Goal: Task Accomplishment & Management: Use online tool/utility

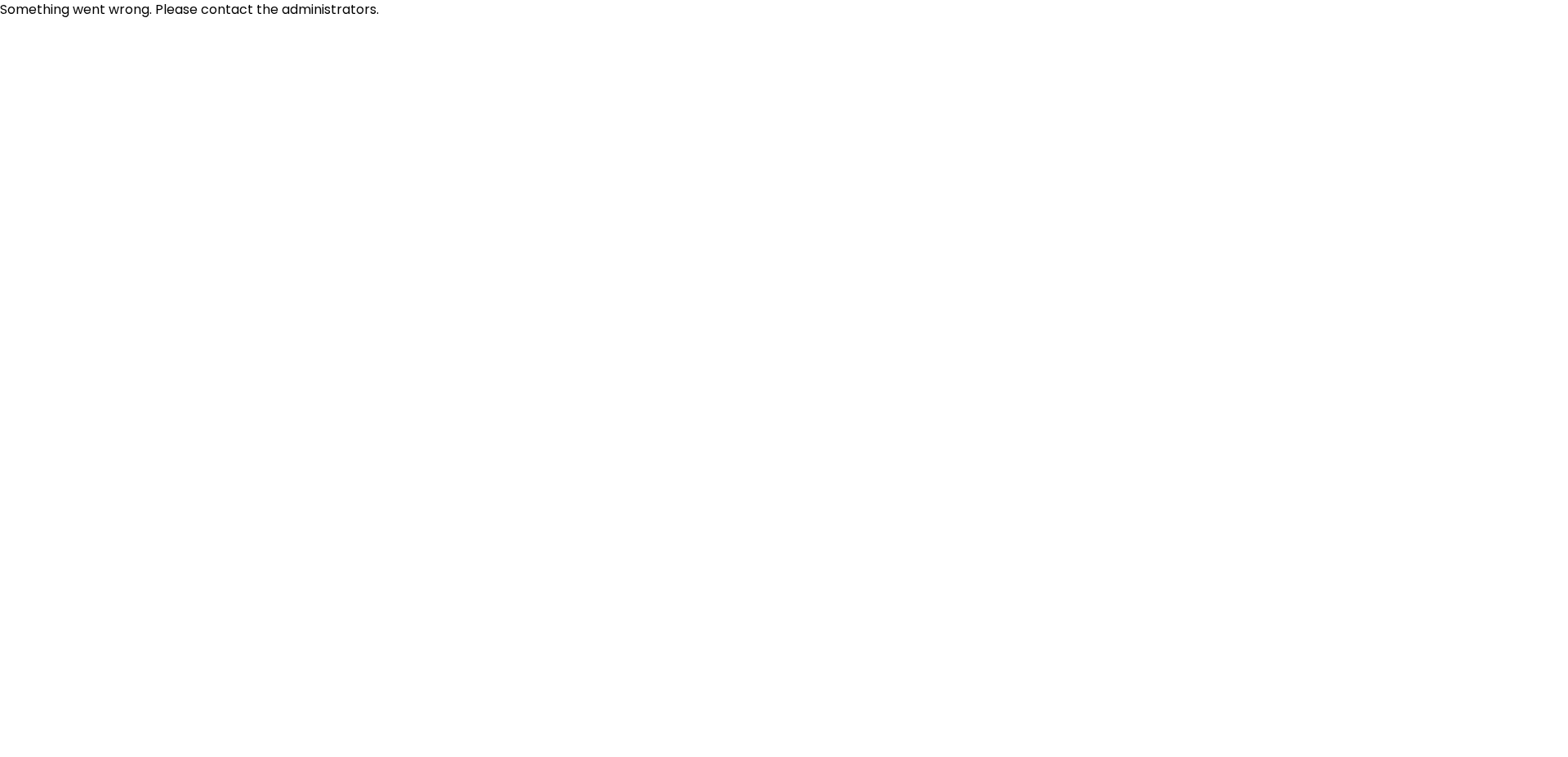
click at [849, 19] on html "Something went wrong. Please contact the administrators." at bounding box center [784, 10] width 1568 height 19
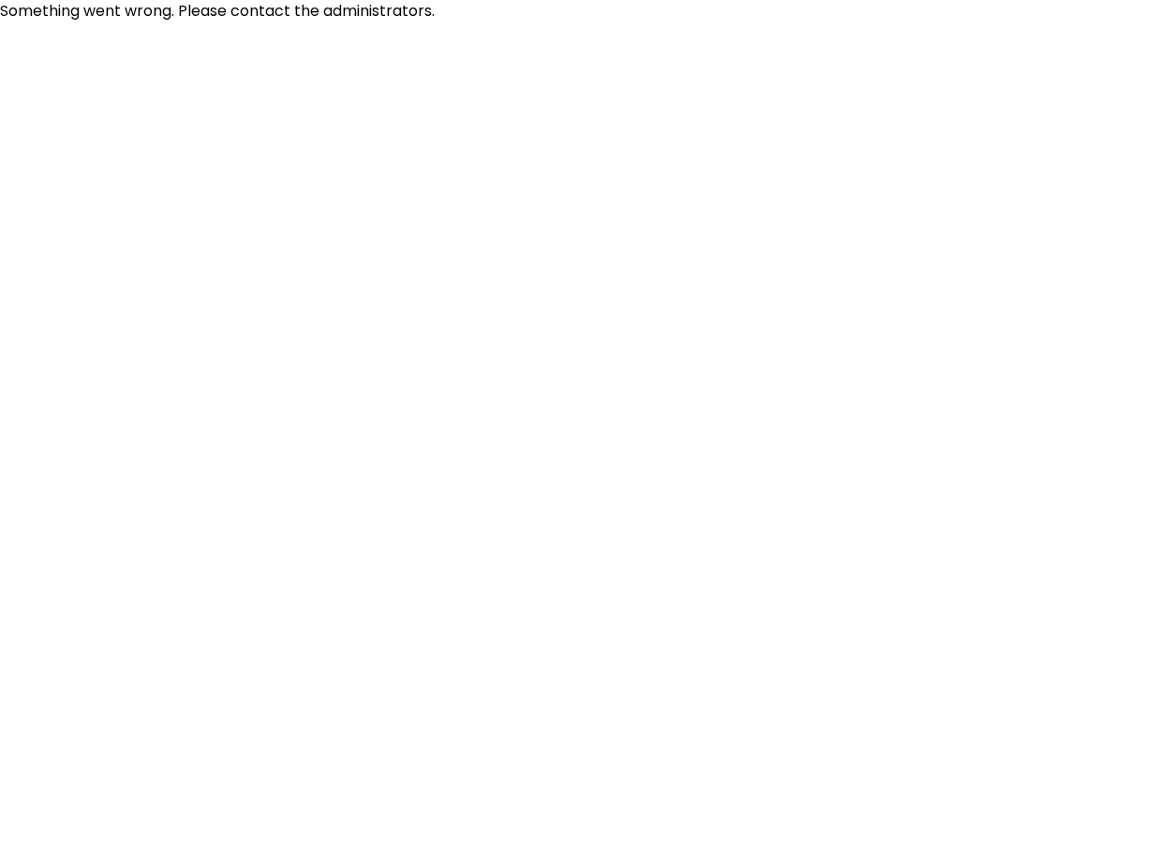
drag, startPoint x: 729, startPoint y: 524, endPoint x: 830, endPoint y: 130, distance: 406.2
click at [746, 22] on html "Something went wrong. Please contact the administrators." at bounding box center [586, 11] width 1172 height 22
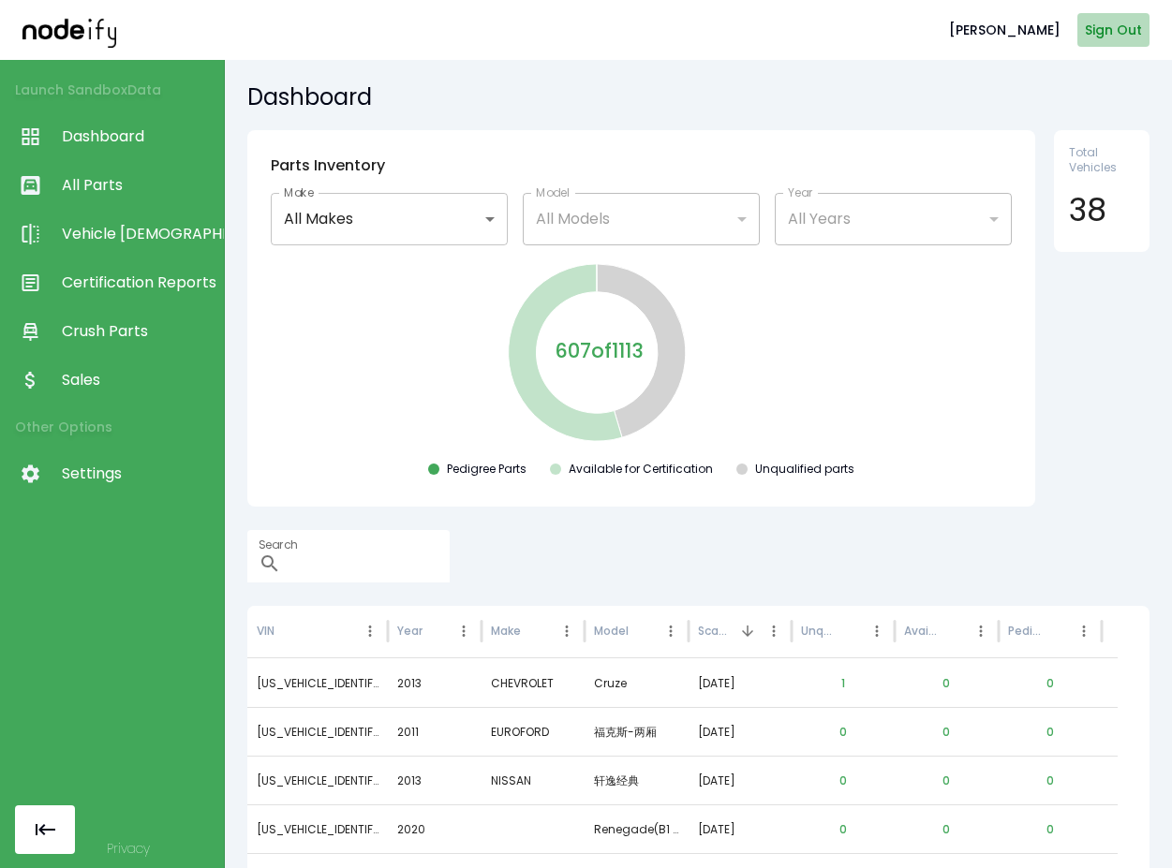
click at [1089, 47] on button "Sign Out" at bounding box center [1113, 30] width 72 height 35
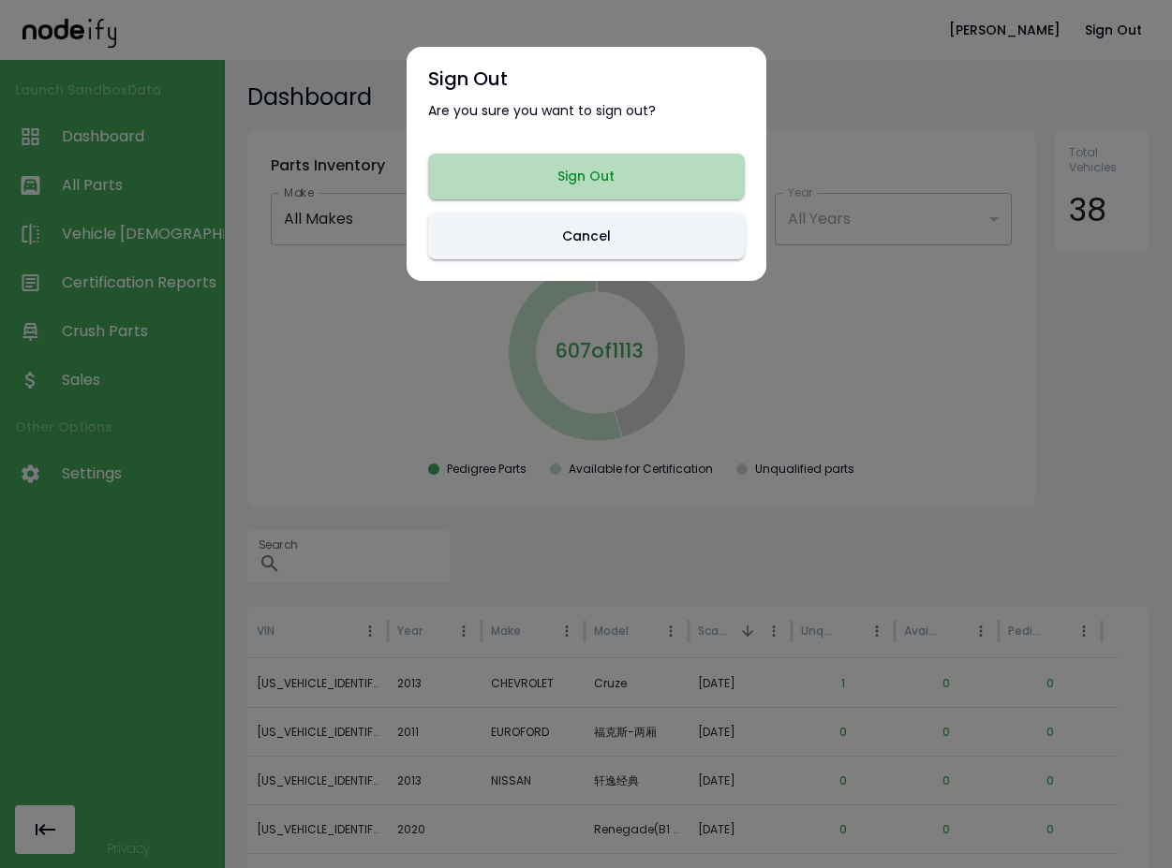
click at [632, 179] on button "Sign Out" at bounding box center [586, 177] width 317 height 46
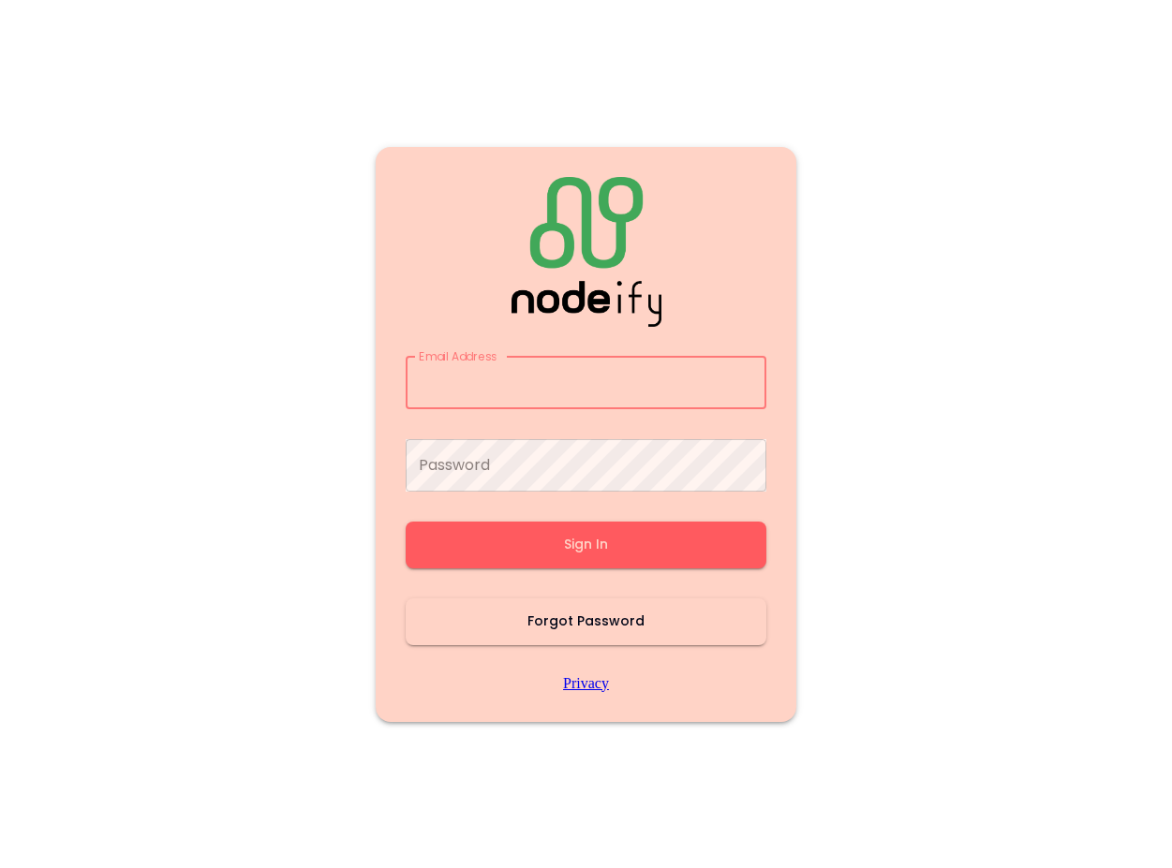
type input "**********"
click at [632, 540] on button "Sign In" at bounding box center [586, 545] width 361 height 47
type input "**********"
click at [660, 553] on button "Sign In" at bounding box center [586, 545] width 361 height 47
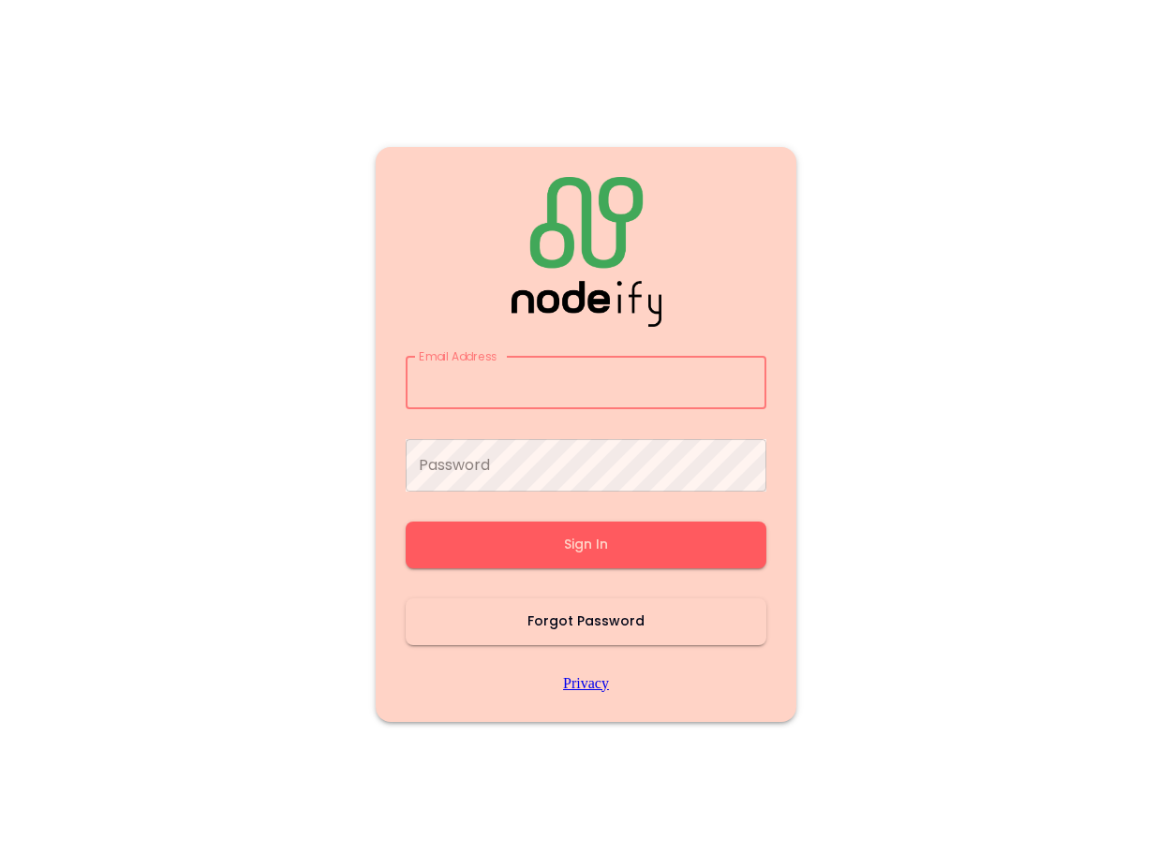
type input "**********"
click at [929, 373] on main "Email Address Email Address Password Password Sign In Forgot Password Privacy" at bounding box center [586, 434] width 1124 height 868
click at [590, 371] on input "Email Address" at bounding box center [586, 383] width 361 height 52
type input "**********"
click at [640, 535] on button "Sign In" at bounding box center [586, 545] width 361 height 47
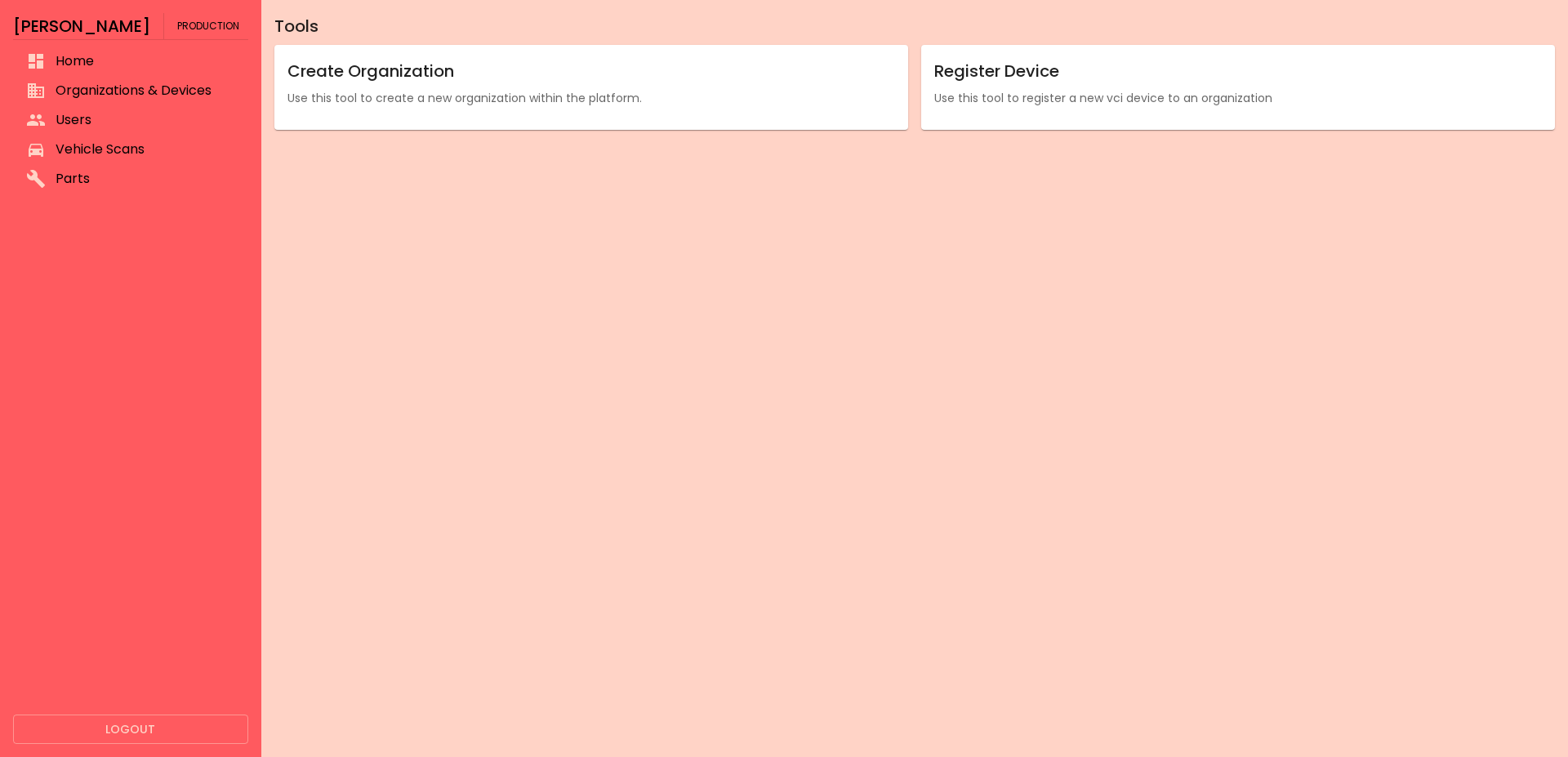
click at [161, 101] on li "Organizations & Devices" at bounding box center [131, 91] width 235 height 30
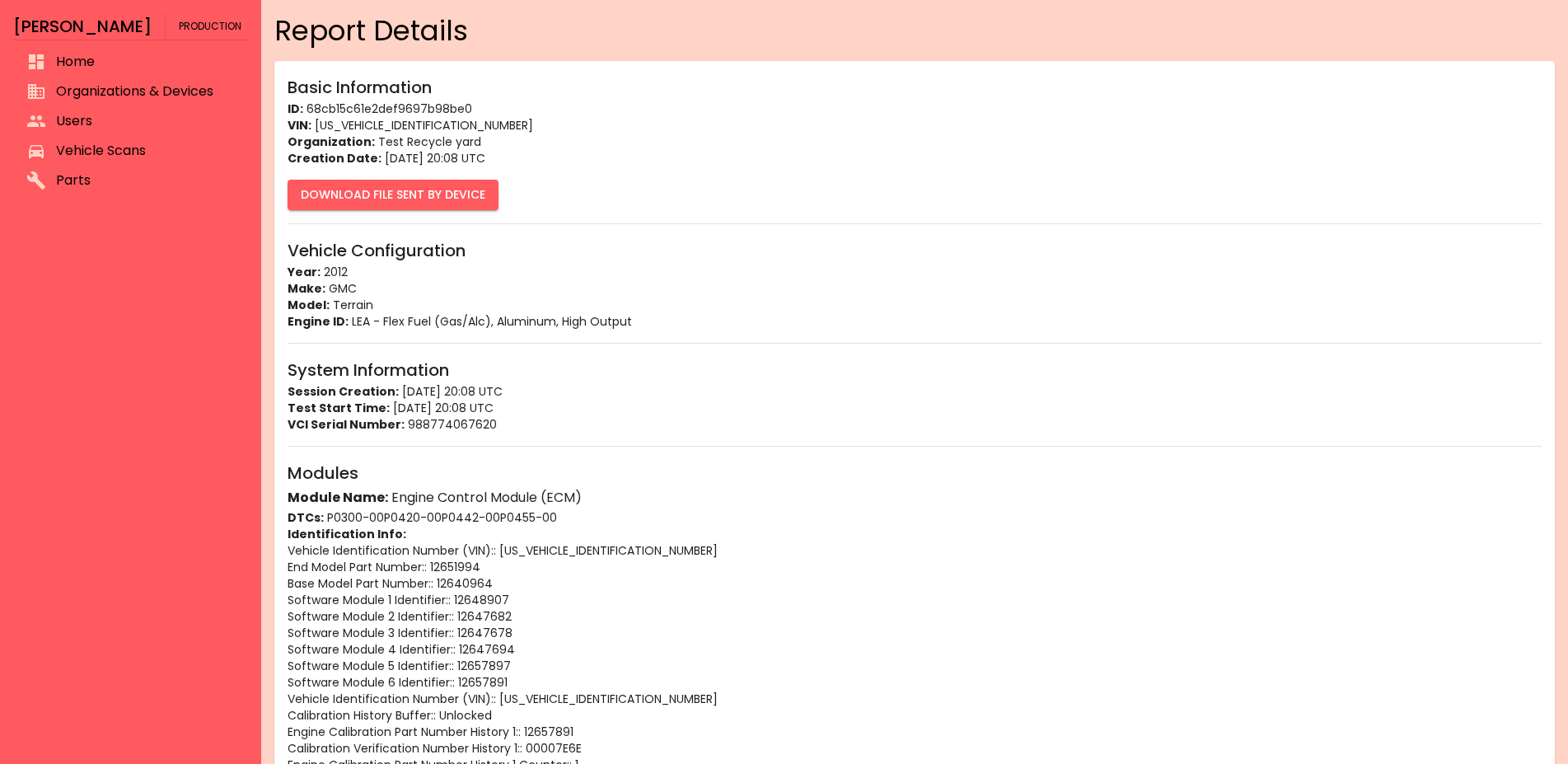
click at [405, 197] on button "Download File Sent By Device" at bounding box center [393, 195] width 211 height 31
click at [824, 317] on p "Engine ID: LEA - Flex Fuel (Gas/Alc), Aluminum, High Output" at bounding box center [915, 321] width 1255 height 17
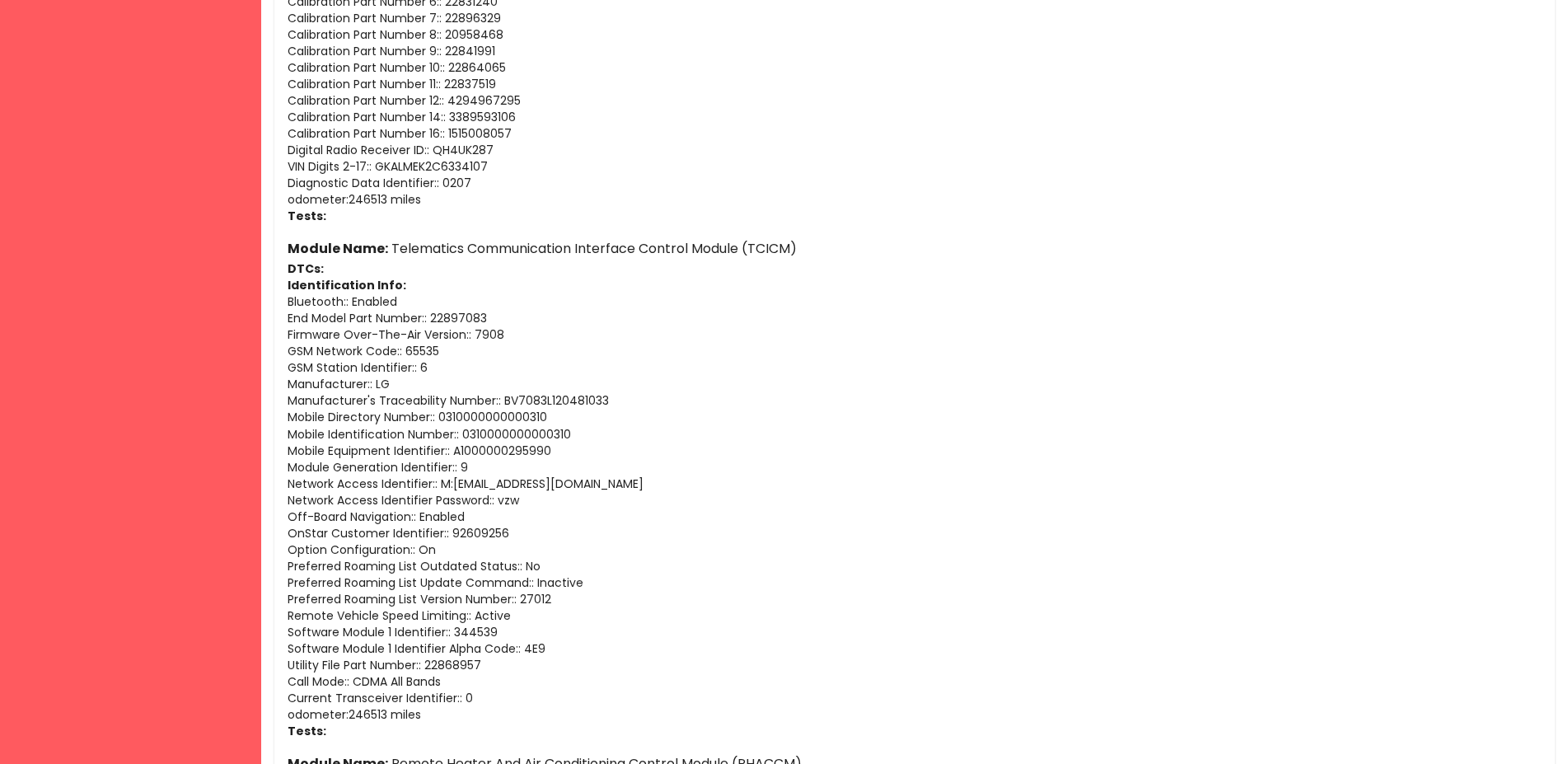
scroll to position [5947, 0]
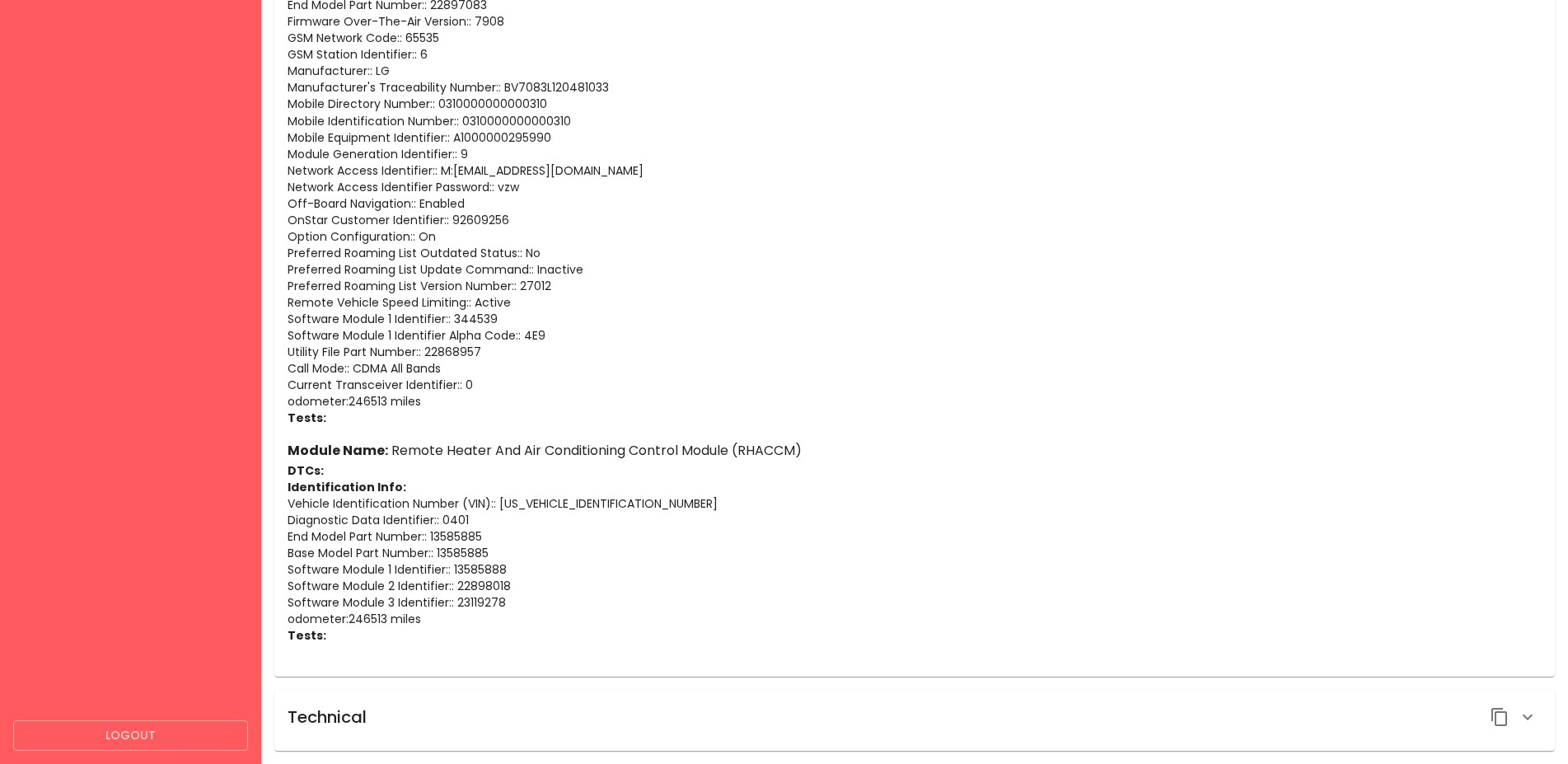
click at [1500, 709] on icon "button" at bounding box center [1499, 717] width 19 height 19
click at [1535, 725] on icon "button" at bounding box center [1528, 717] width 19 height 19
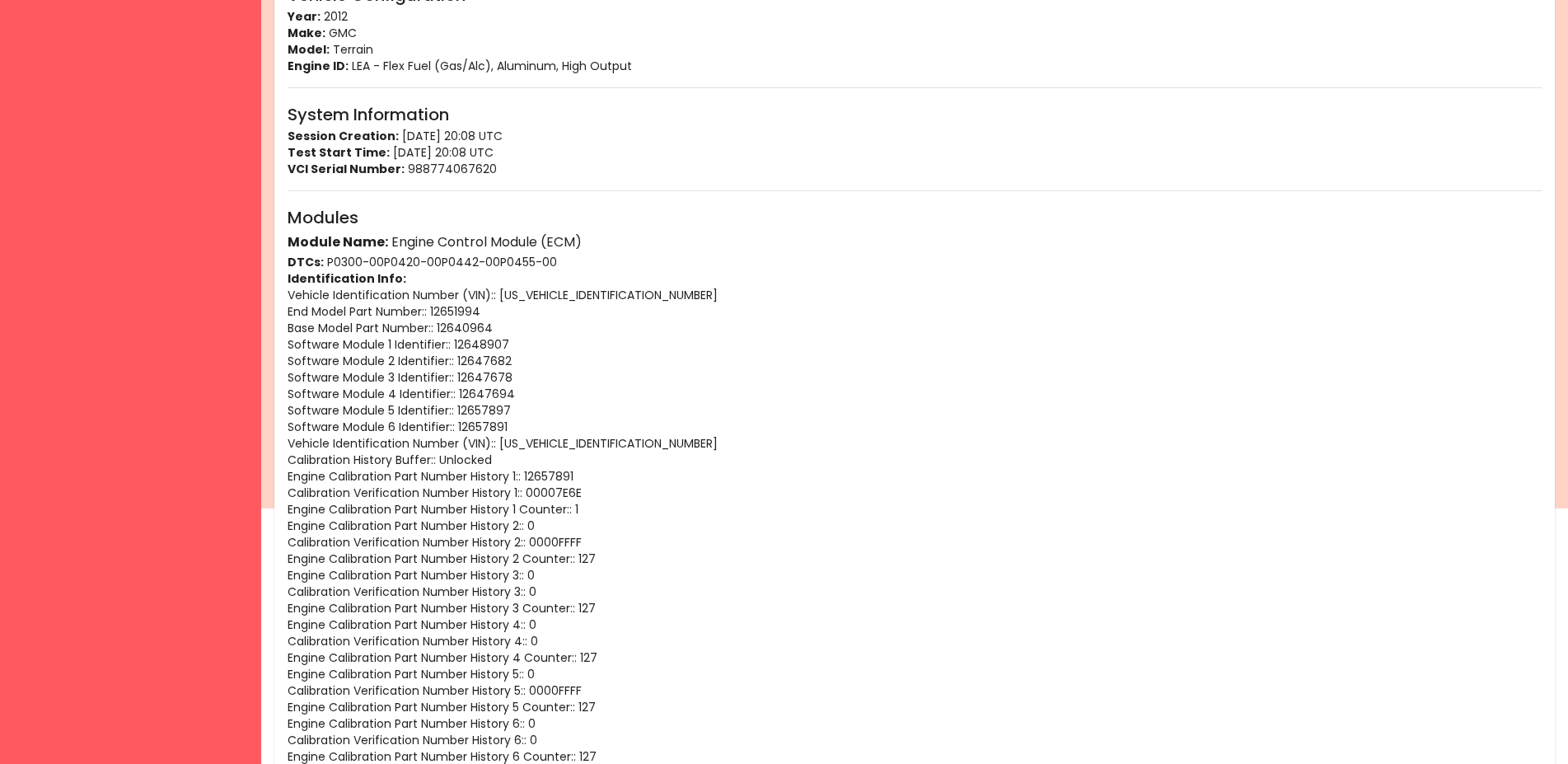
scroll to position [0, 0]
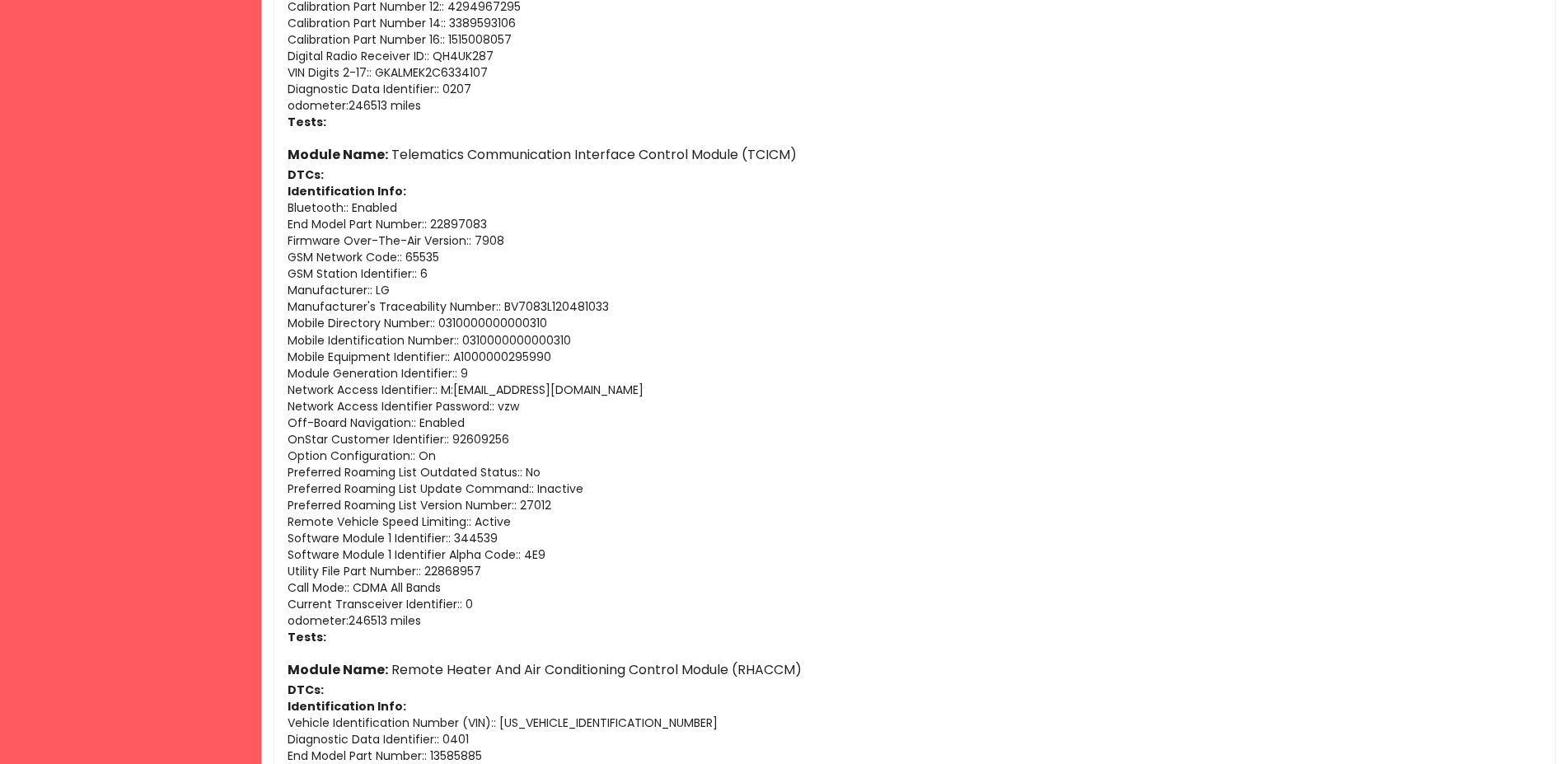
scroll to position [6148, 0]
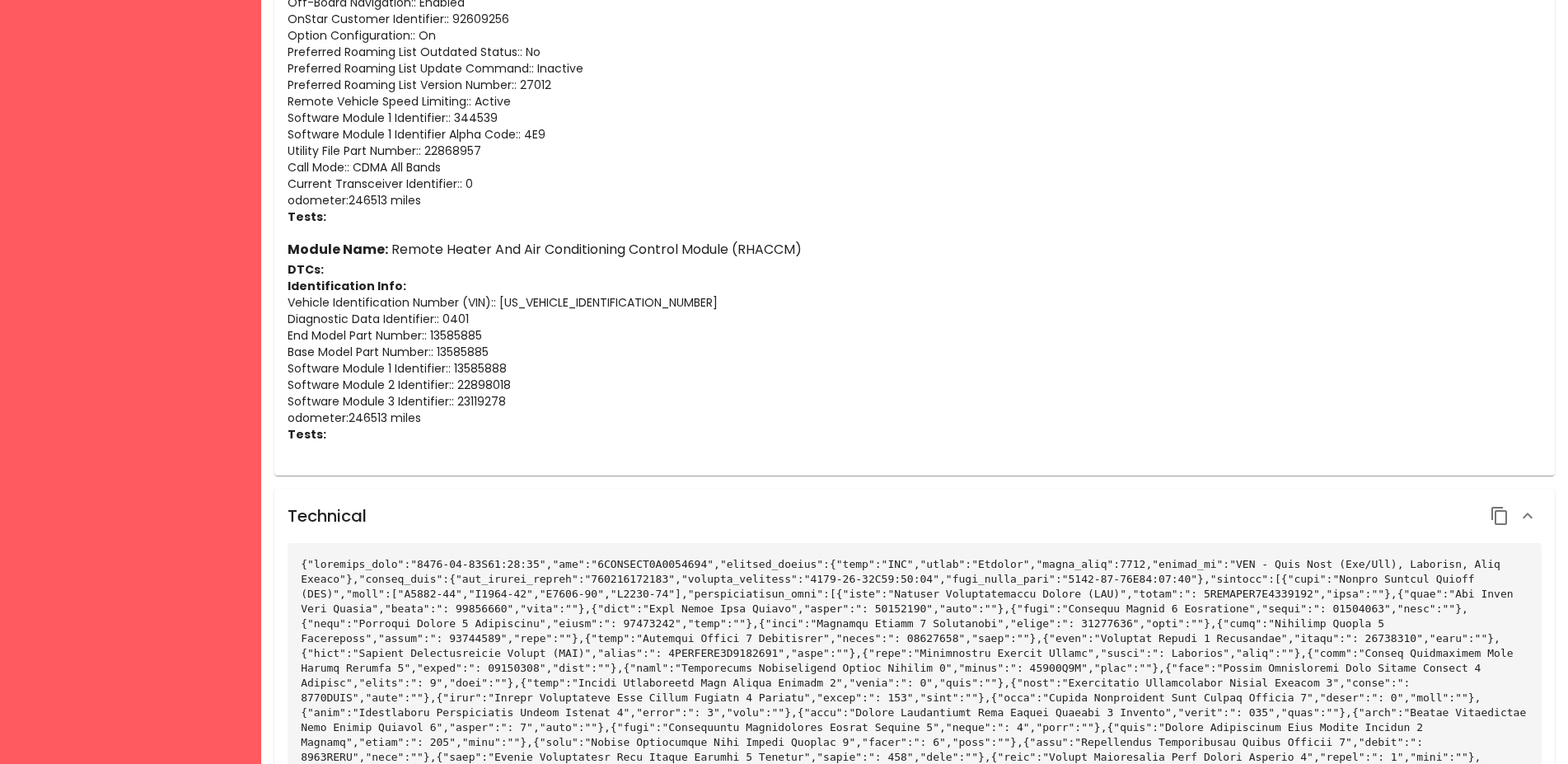
click at [491, 735] on div at bounding box center [915, 721] width 1255 height 356
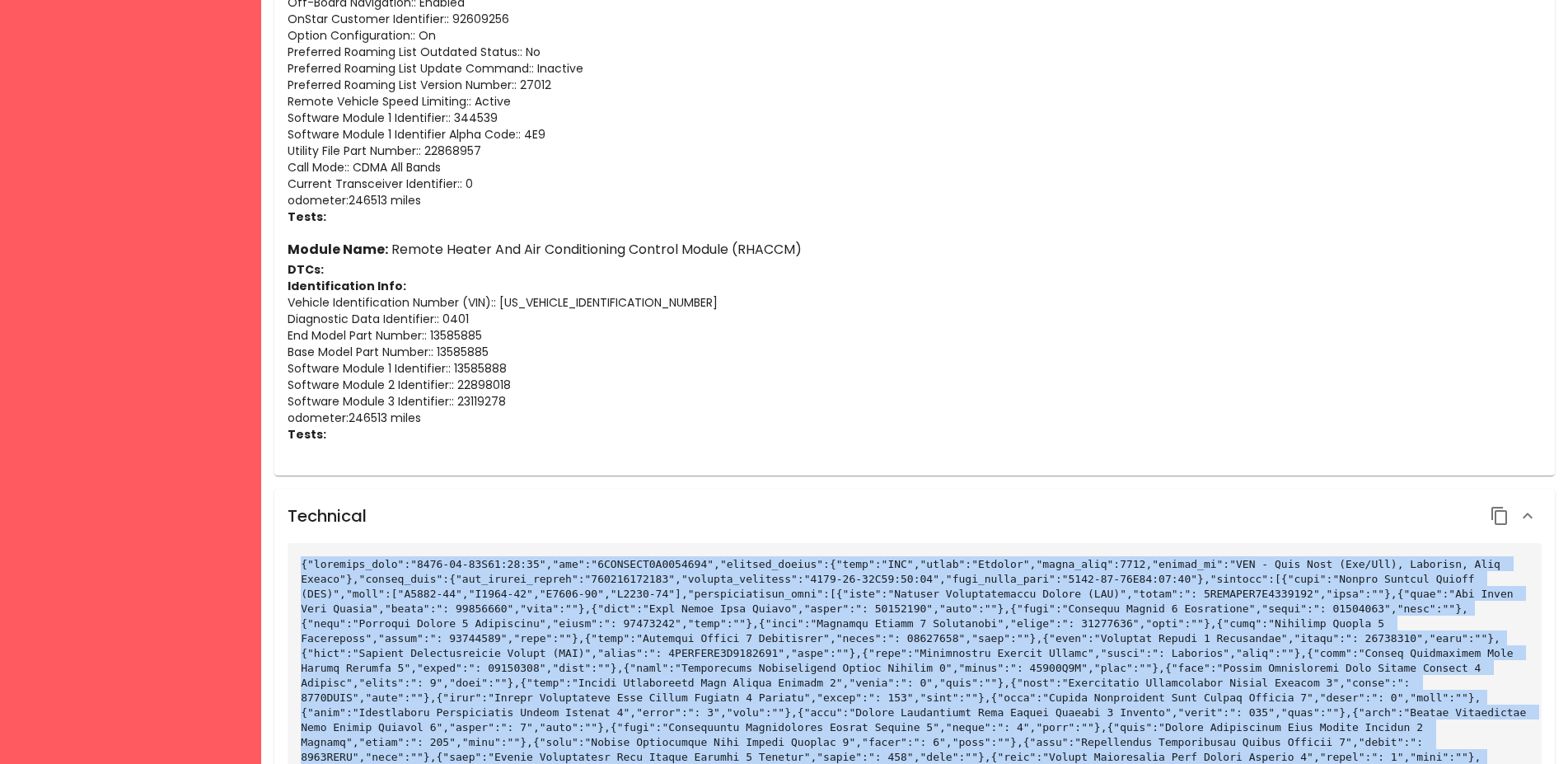
click at [591, 573] on div at bounding box center [915, 721] width 1255 height 356
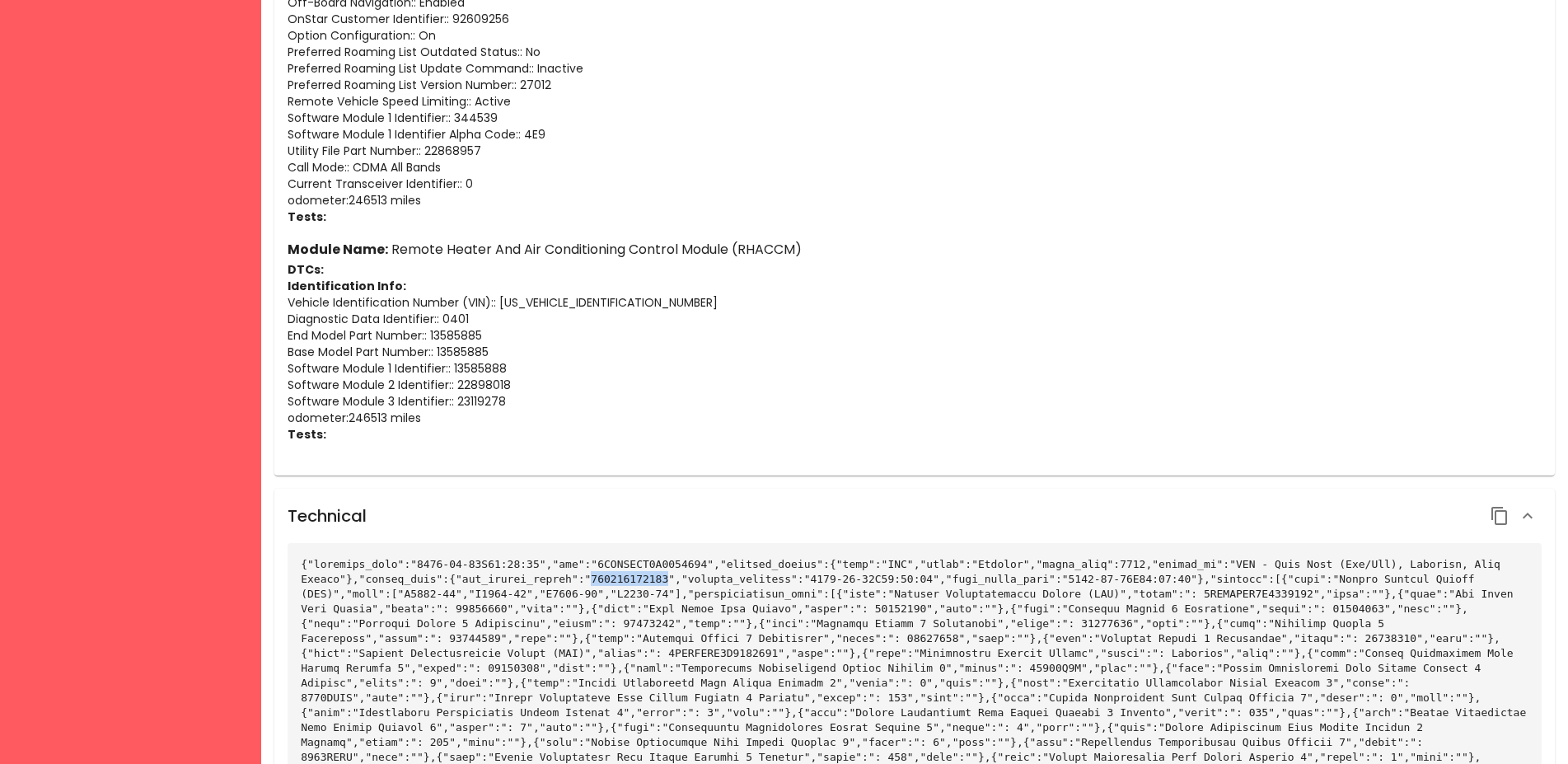
click at [591, 573] on div at bounding box center [915, 721] width 1255 height 356
click at [1508, 513] on icon "button" at bounding box center [1499, 516] width 19 height 19
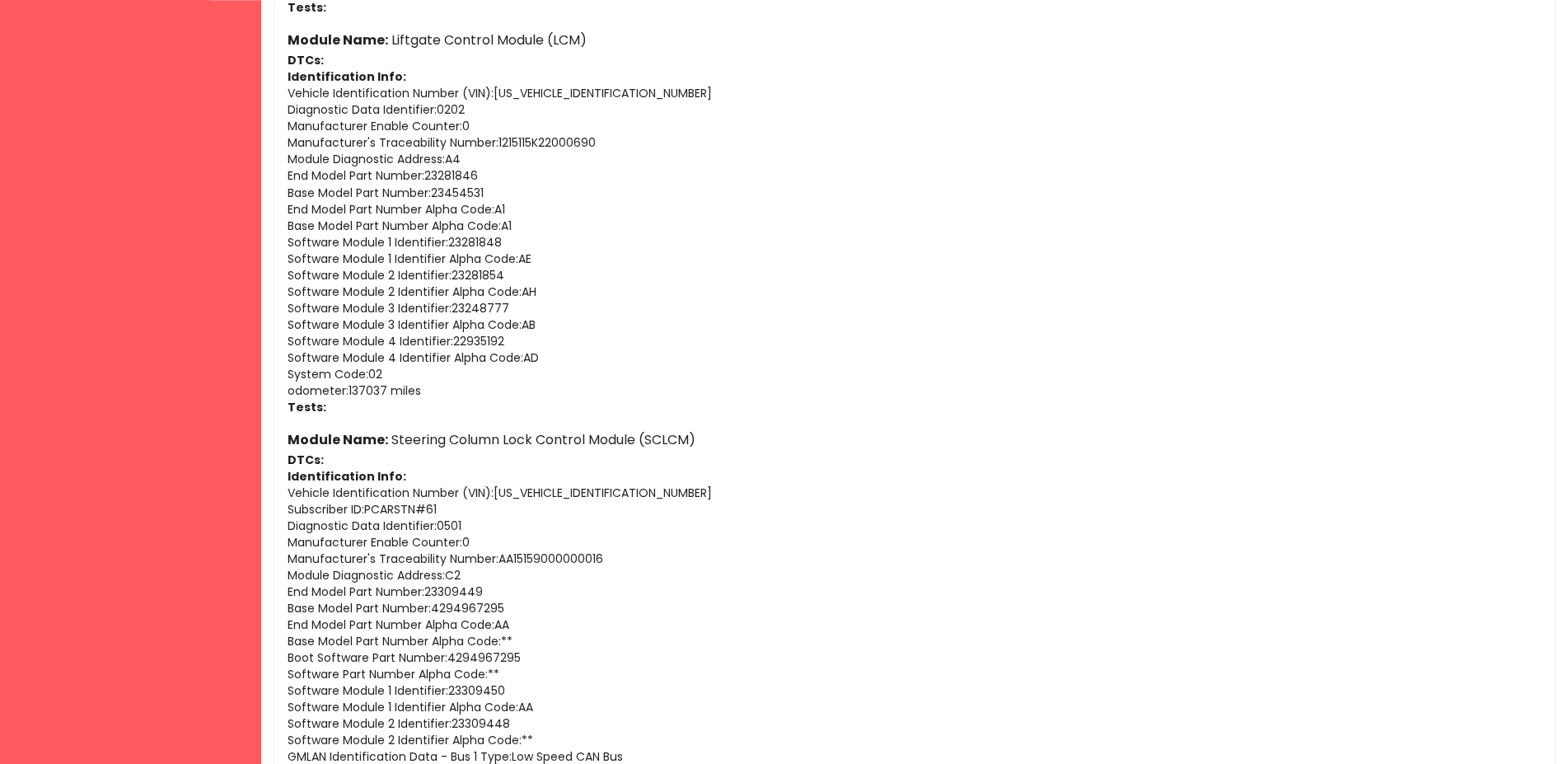
scroll to position [8445, 0]
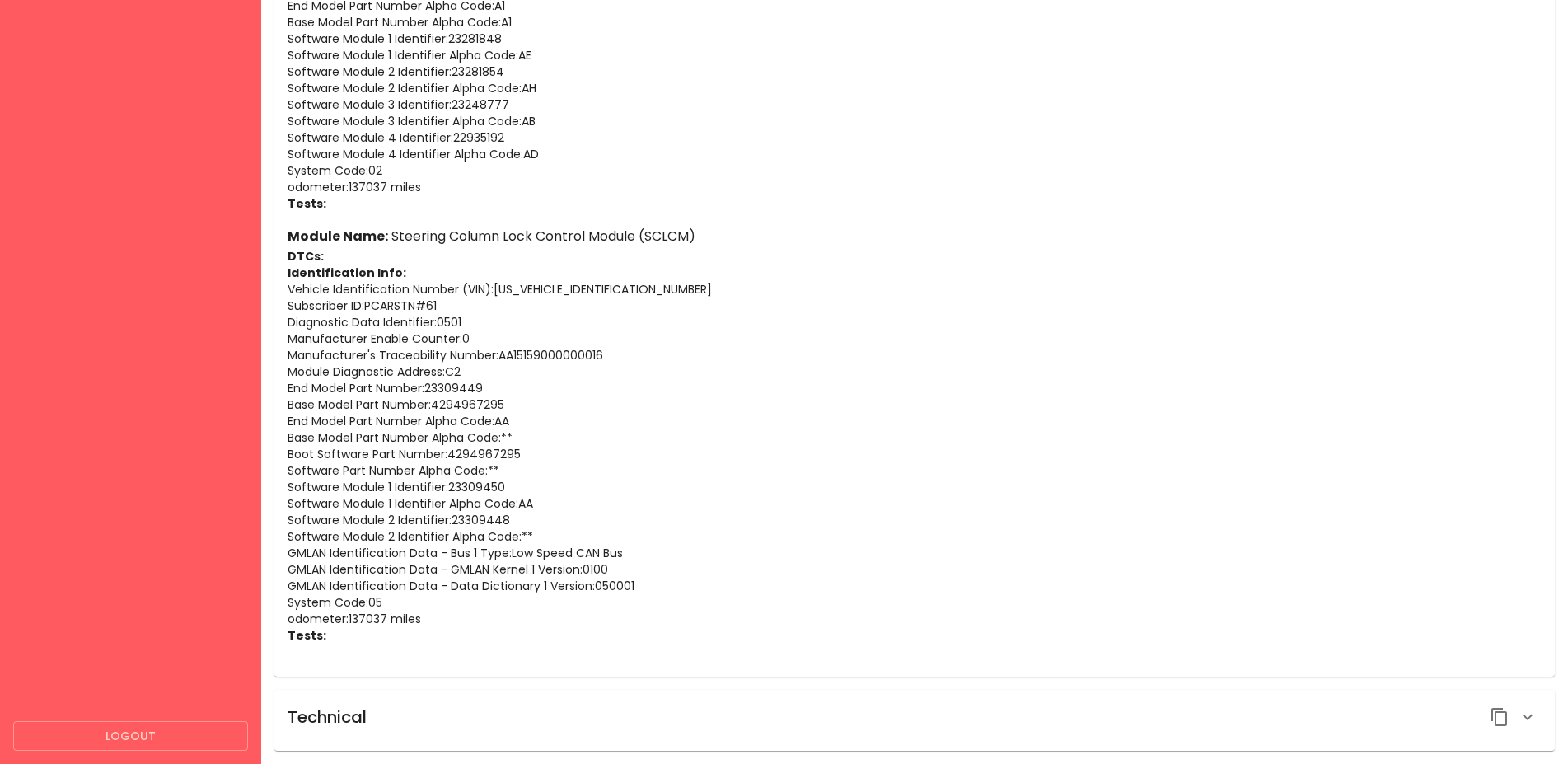
click at [1295, 701] on div "Technical" at bounding box center [914, 720] width 1280 height 61
click at [1527, 709] on icon "button" at bounding box center [1528, 717] width 19 height 19
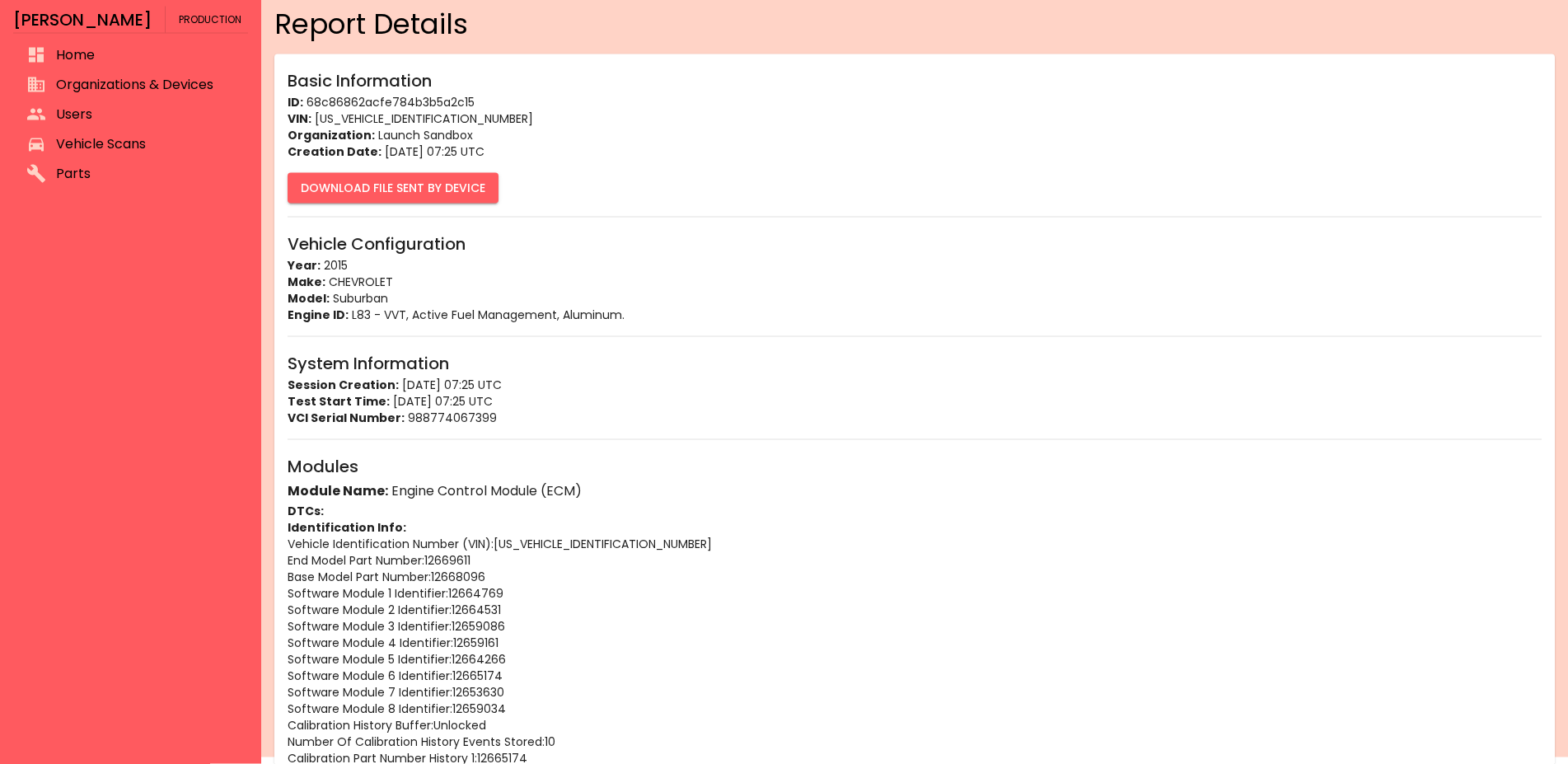
scroll to position [0, 0]
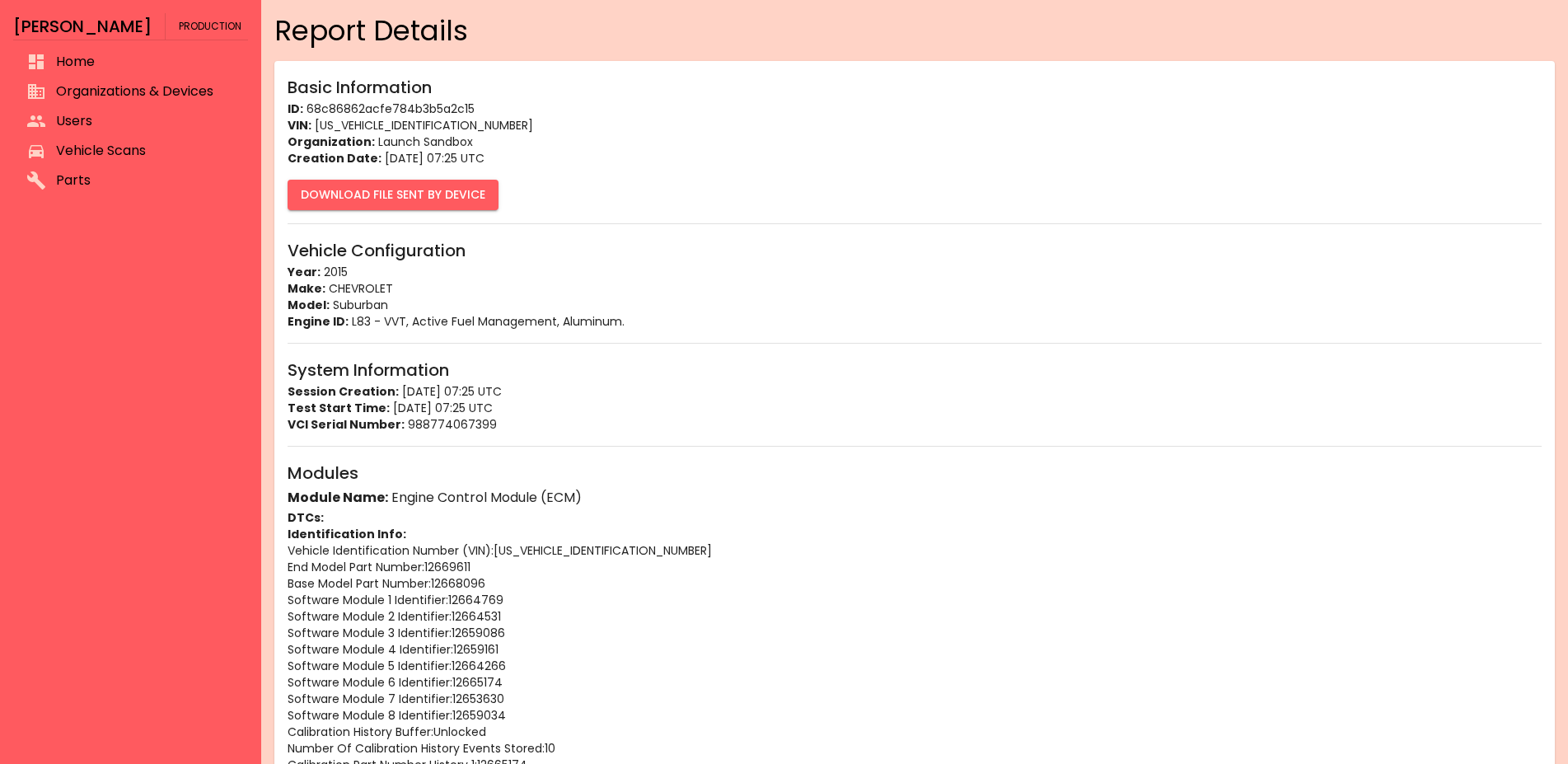
click at [438, 193] on button "Download File Sent By Device" at bounding box center [393, 195] width 211 height 31
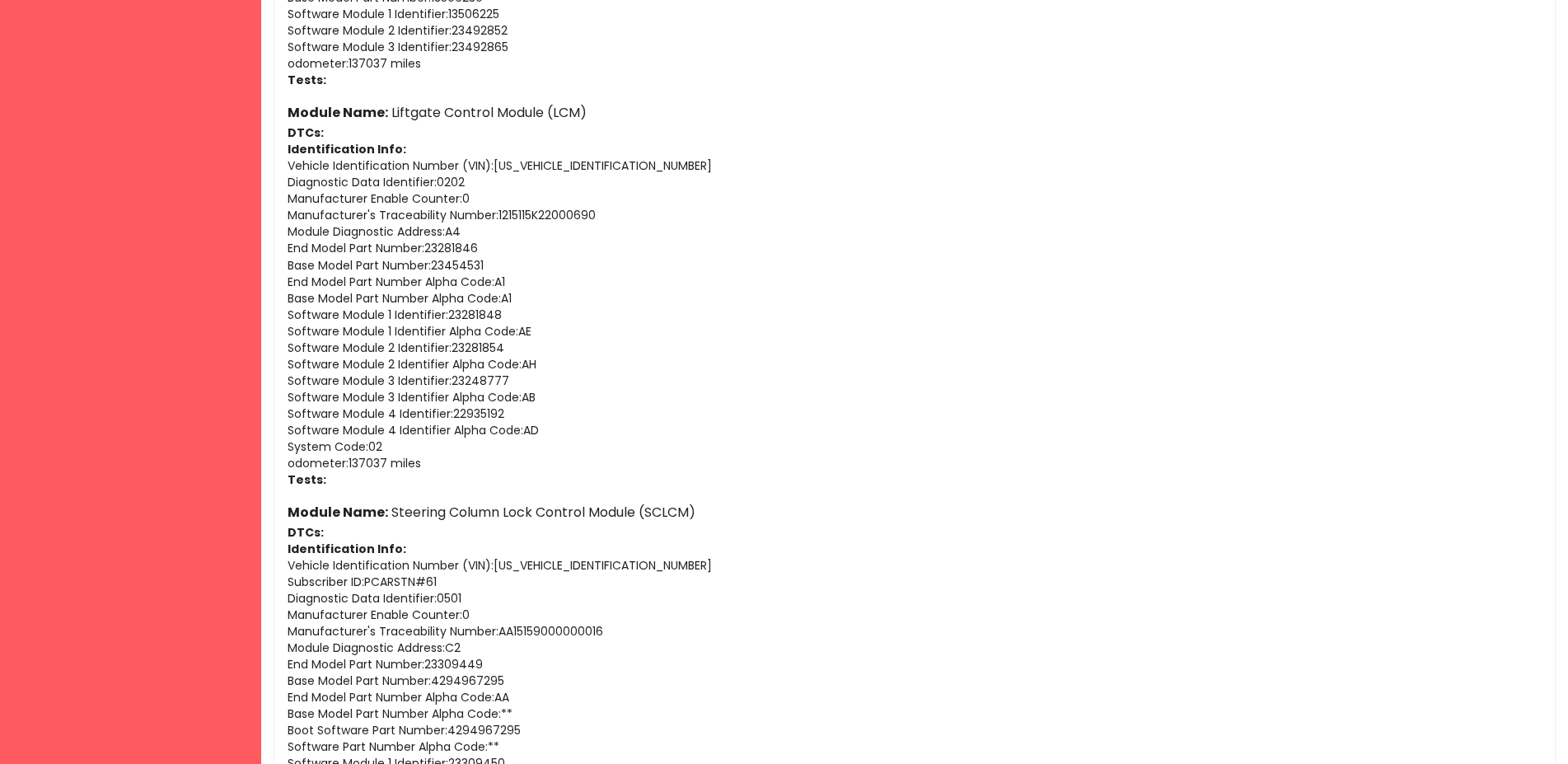
scroll to position [8445, 0]
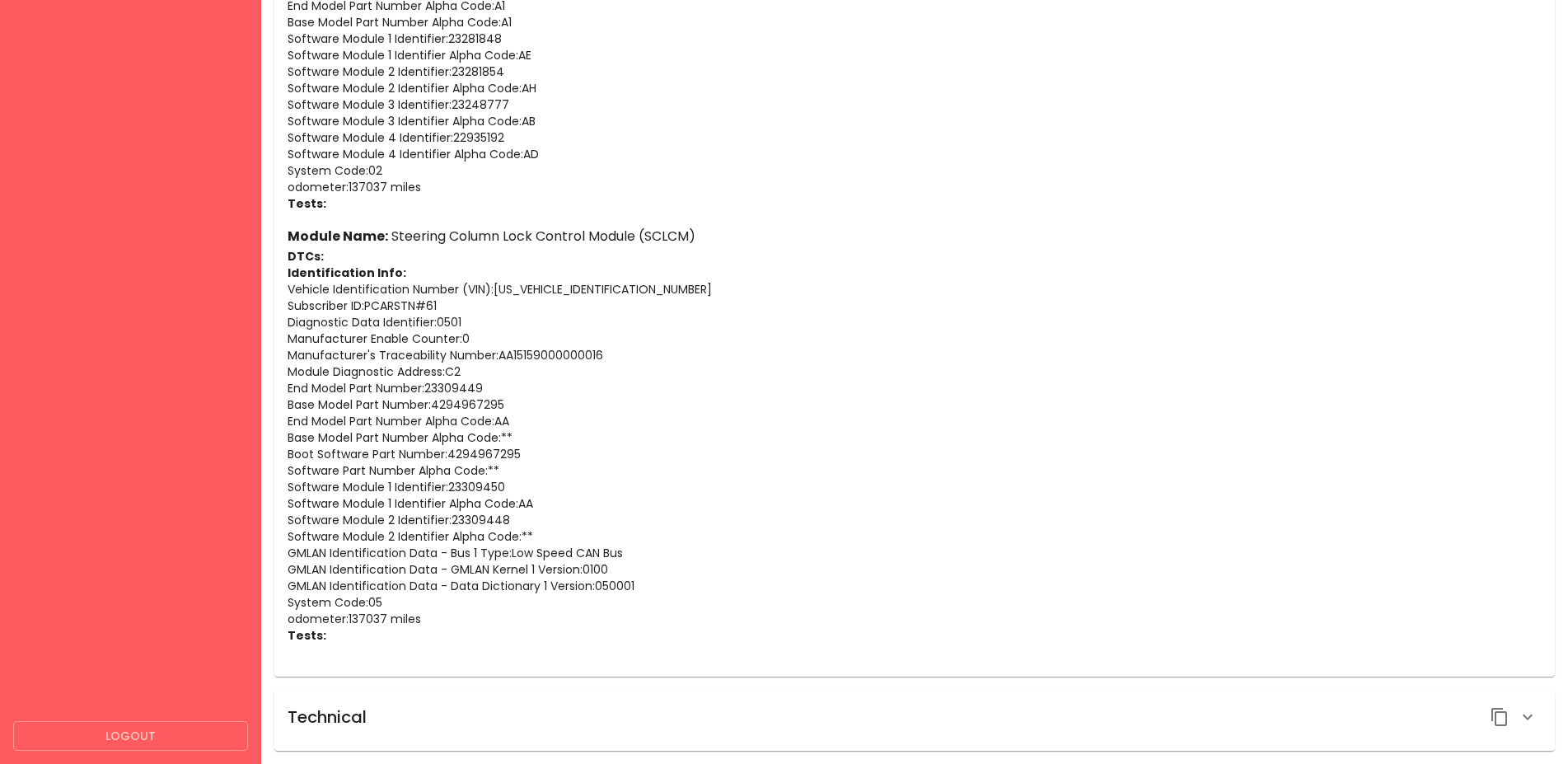
click at [1492, 717] on icon "button" at bounding box center [1499, 717] width 16 height 18
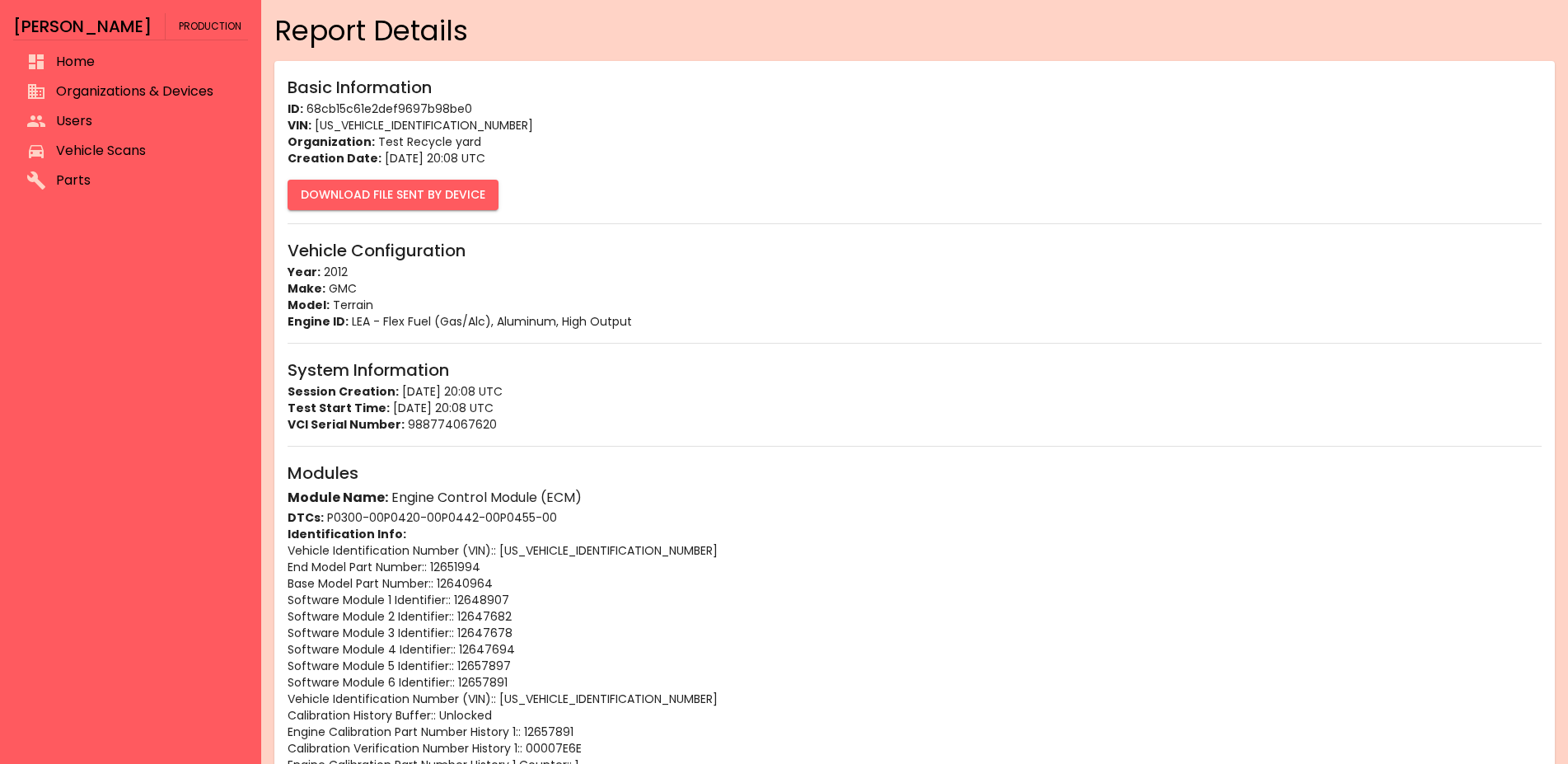
scroll to position [6148, 0]
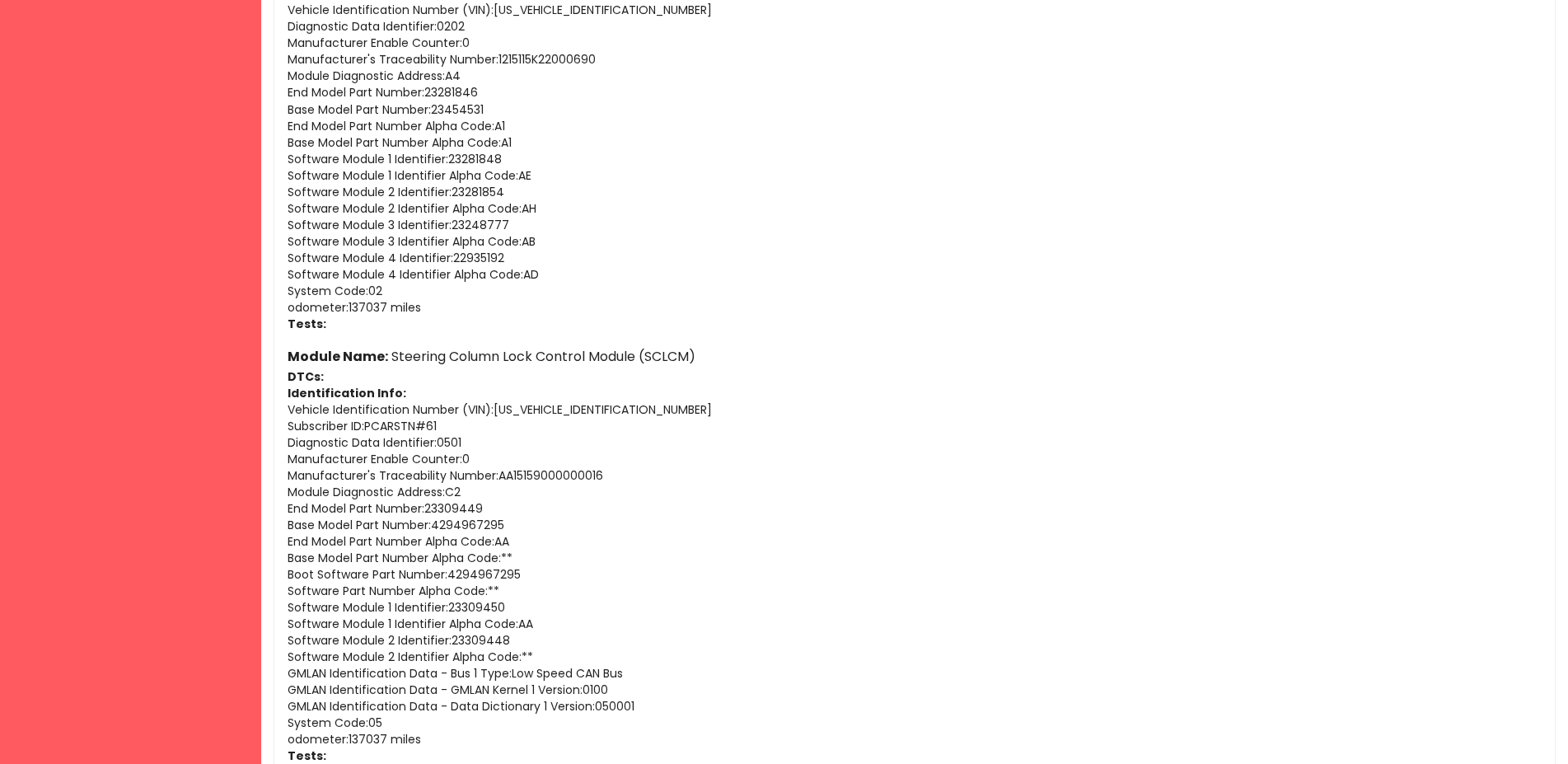
scroll to position [8815, 0]
